Goal: Browse casually

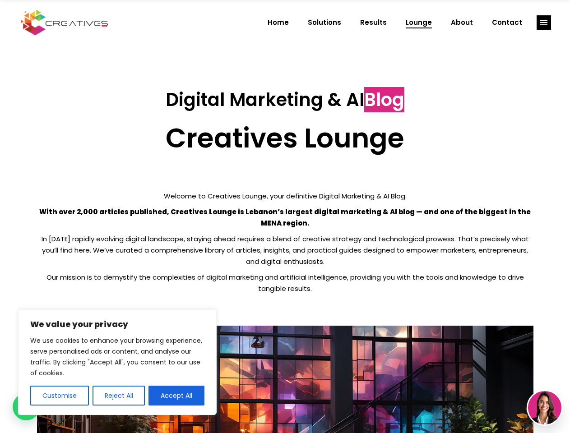
click at [285, 217] on p "With over 2,000 articles published, Creatives Lounge is Lebanon’s largest digit…" at bounding box center [285, 217] width 497 height 23
click at [59, 396] on button "Customise" at bounding box center [59, 396] width 59 height 20
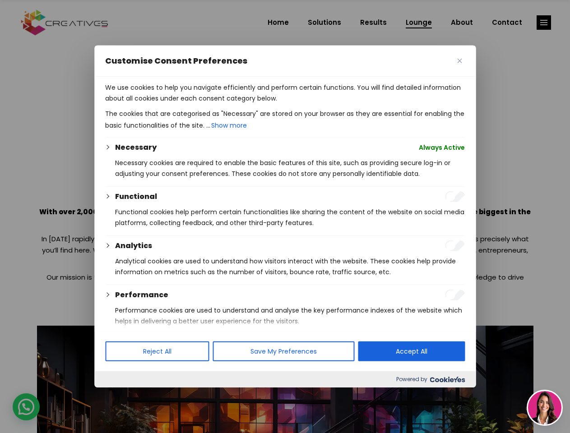
click at [118, 396] on div at bounding box center [285, 216] width 570 height 433
click at [177, 104] on p "We use cookies to help you navigate efficiently and perform certain functions. …" at bounding box center [285, 93] width 360 height 22
click at [544, 23] on div at bounding box center [285, 216] width 570 height 433
click at [545, 408] on img at bounding box center [544, 407] width 33 height 33
